Goal: Transaction & Acquisition: Purchase product/service

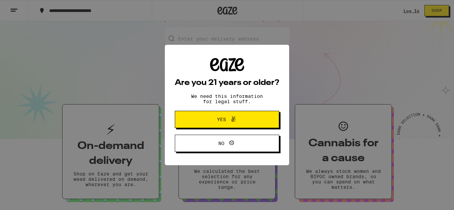
click at [244, 121] on span "Yes" at bounding box center [227, 119] width 50 height 9
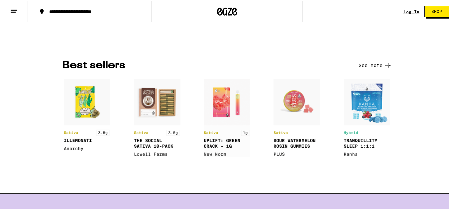
scroll to position [467, 0]
click at [384, 69] on icon at bounding box center [388, 65] width 8 height 8
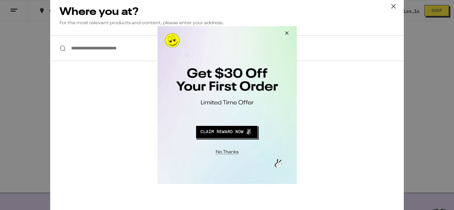
click at [288, 36] on button "Close Modal" at bounding box center [285, 34] width 18 height 16
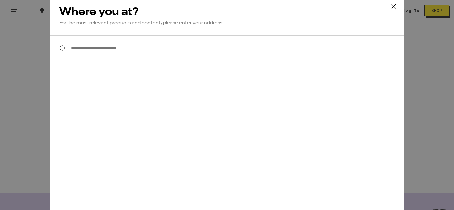
click at [394, 7] on icon at bounding box center [393, 6] width 10 height 10
